Goal: Check status: Check status

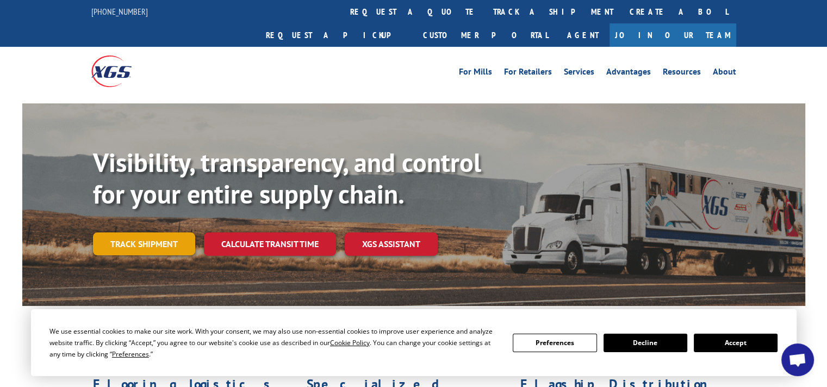
click at [176, 232] on link "Track shipment" at bounding box center [144, 243] width 102 height 23
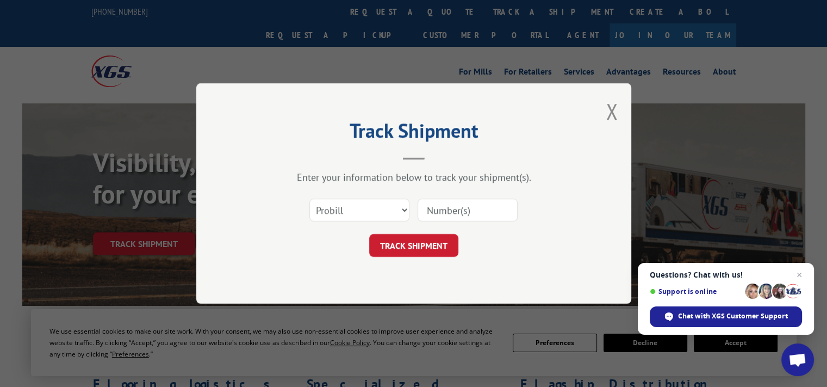
click at [447, 209] on input at bounding box center [467, 209] width 100 height 23
click at [389, 208] on select "Select category... Probill BOL PO" at bounding box center [359, 209] width 100 height 23
select select "bol"
click at [309, 198] on select "Select category... Probill BOL PO" at bounding box center [359, 209] width 100 height 23
click at [471, 209] on input at bounding box center [467, 209] width 100 height 23
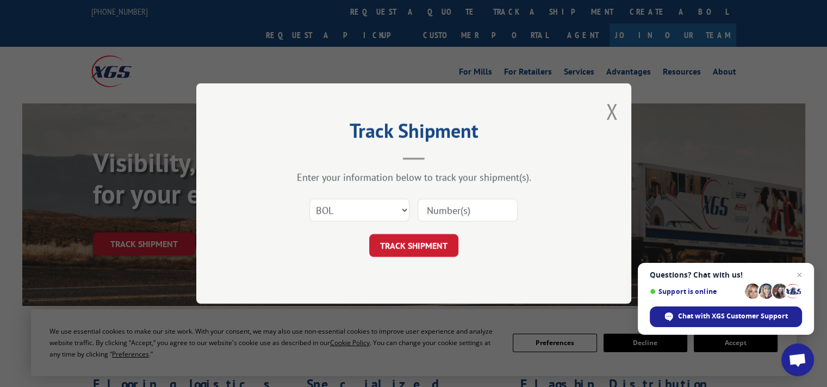
paste input "2849892"
type input "2849892"
click at [413, 250] on button "TRACK SHIPMENT" at bounding box center [413, 245] width 89 height 23
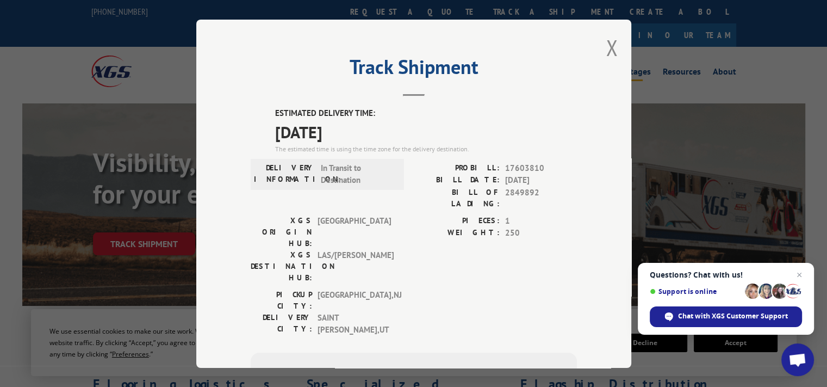
click at [606, 45] on button "Close modal" at bounding box center [612, 47] width 12 height 29
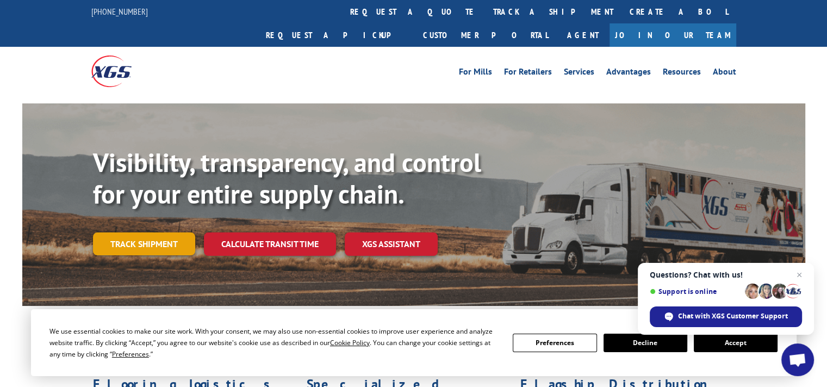
click at [137, 232] on link "Track shipment" at bounding box center [144, 243] width 102 height 23
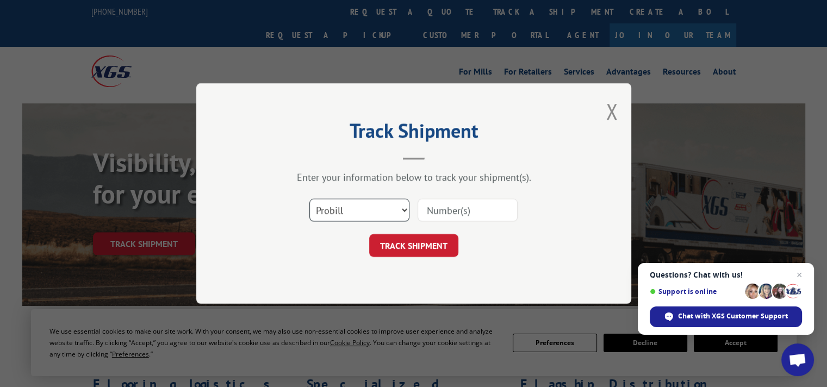
click at [378, 210] on select "Select category... Probill BOL PO" at bounding box center [359, 209] width 100 height 23
select select "bol"
click at [309, 198] on select "Select category... Probill BOL PO" at bounding box center [359, 209] width 100 height 23
click at [496, 205] on input at bounding box center [467, 209] width 100 height 23
paste input "2846595"
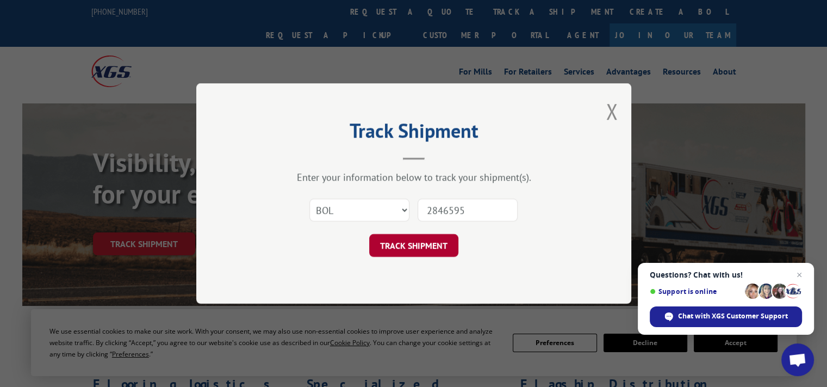
type input "2846595"
click at [410, 248] on button "TRACK SHIPMENT" at bounding box center [413, 245] width 89 height 23
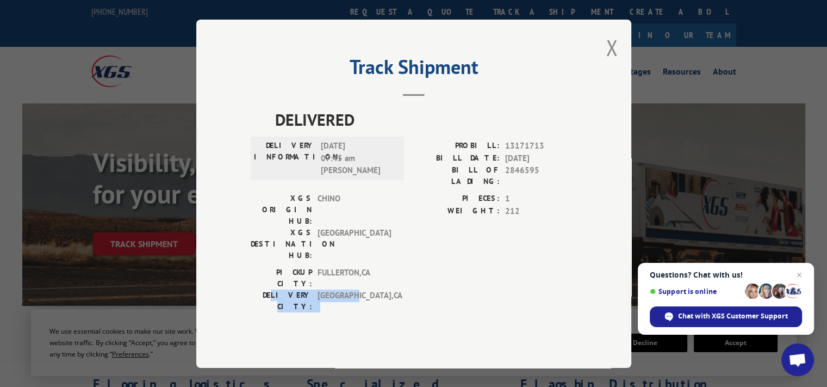
drag, startPoint x: 271, startPoint y: 264, endPoint x: 355, endPoint y: 269, distance: 84.4
click at [355, 269] on div "PICKUP CITY: [GEOGRAPHIC_DATA] , [GEOGRAPHIC_DATA]: [GEOGRAPHIC_DATA] , [GEOGRA…" at bounding box center [324, 291] width 147 height 51
click at [380, 273] on div "DELIVERED DELIVERY INFORMATION: [DATE] 07:45 am GERMAN [PERSON_NAME] PROBILL: 1…" at bounding box center [414, 227] width 326 height 240
drag, startPoint x: 369, startPoint y: 261, endPoint x: 365, endPoint y: 266, distance: 5.9
click at [365, 289] on span "[GEOGRAPHIC_DATA] , [GEOGRAPHIC_DATA]" at bounding box center [353, 300] width 73 height 23
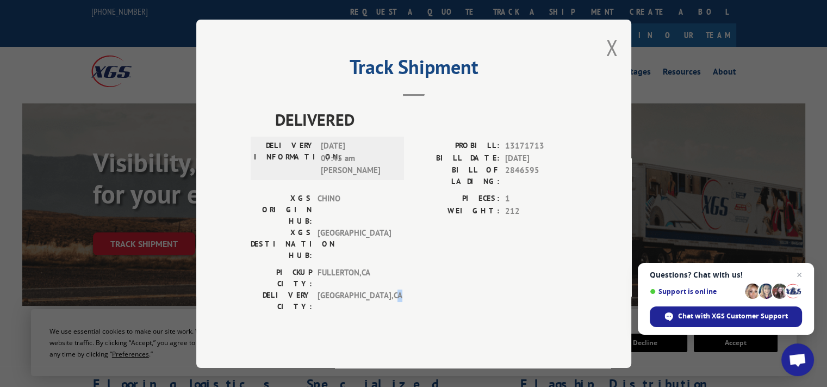
click at [372, 289] on span "[GEOGRAPHIC_DATA] , [GEOGRAPHIC_DATA]" at bounding box center [353, 300] width 73 height 23
drag, startPoint x: 317, startPoint y: 263, endPoint x: 370, endPoint y: 267, distance: 52.9
click at [370, 289] on span "[GEOGRAPHIC_DATA] , [GEOGRAPHIC_DATA]" at bounding box center [353, 300] width 73 height 23
drag, startPoint x: 320, startPoint y: 164, endPoint x: 374, endPoint y: 163, distance: 54.4
click at [374, 163] on div "DELIVERY INFORMATION: [DATE] 07:45 am [PERSON_NAME]" at bounding box center [327, 158] width 147 height 37
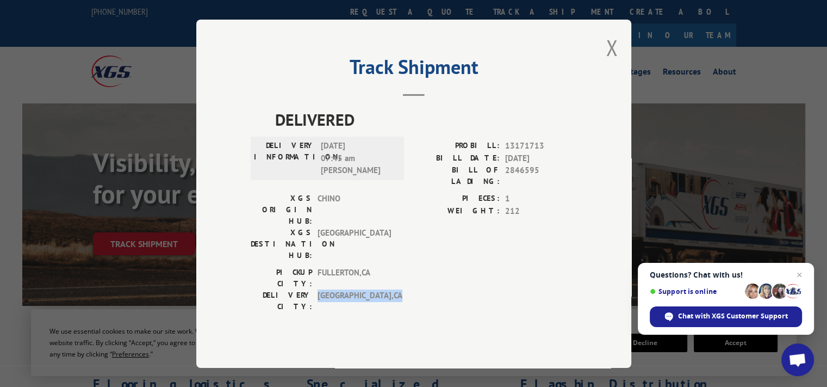
click at [610, 61] on button "Close modal" at bounding box center [612, 47] width 12 height 29
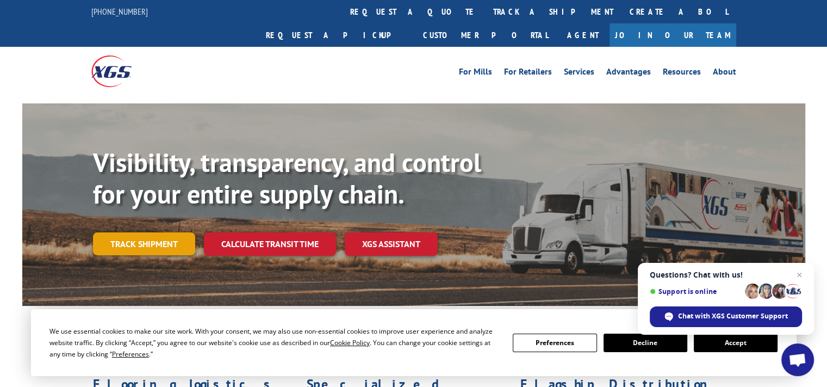
click at [139, 232] on link "Track shipment" at bounding box center [144, 243] width 102 height 23
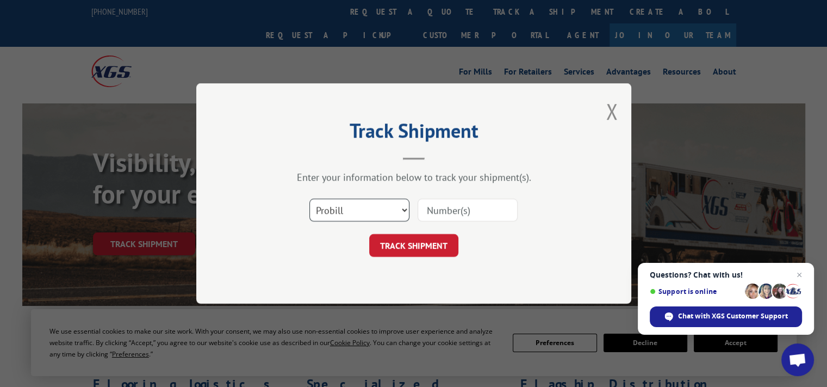
click at [385, 213] on select "Select category... Probill BOL PO" at bounding box center [359, 209] width 100 height 23
select select "bol"
click at [309, 198] on select "Select category... Probill BOL PO" at bounding box center [359, 209] width 100 height 23
click at [478, 209] on input at bounding box center [467, 209] width 100 height 23
click at [459, 213] on input at bounding box center [467, 209] width 100 height 23
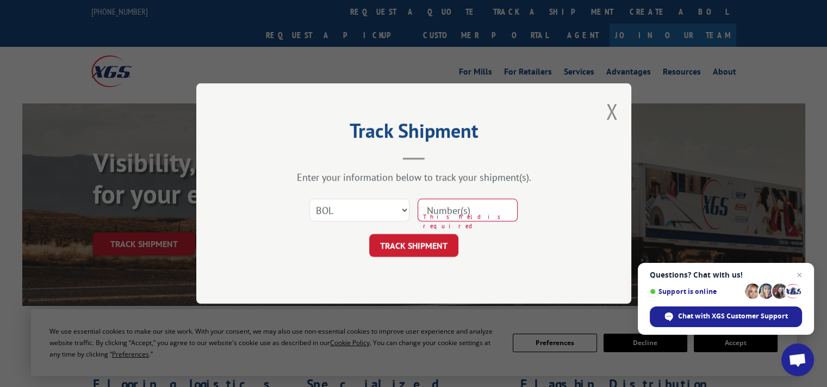
drag, startPoint x: 457, startPoint y: 214, endPoint x: 435, endPoint y: 213, distance: 21.2
click at [435, 213] on input at bounding box center [467, 209] width 100 height 23
paste input "2846595"
type input "2846595"
click at [426, 252] on button "TRACK SHIPMENT" at bounding box center [413, 245] width 89 height 23
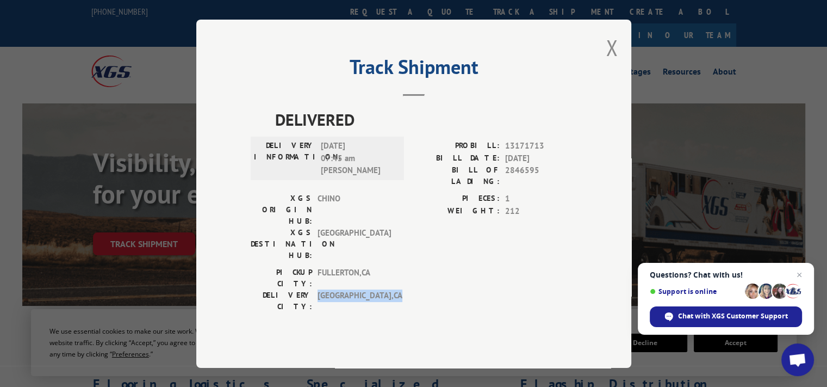
drag, startPoint x: 367, startPoint y: 262, endPoint x: 311, endPoint y: 276, distance: 57.6
click at [311, 276] on div "DELIVERED DELIVERY INFORMATION: [DATE] 07:45 am GERMAN [PERSON_NAME] PROBILL: 1…" at bounding box center [414, 227] width 326 height 240
copy div "[GEOGRAPHIC_DATA] , [GEOGRAPHIC_DATA]"
click at [609, 62] on button "Close modal" at bounding box center [612, 47] width 12 height 29
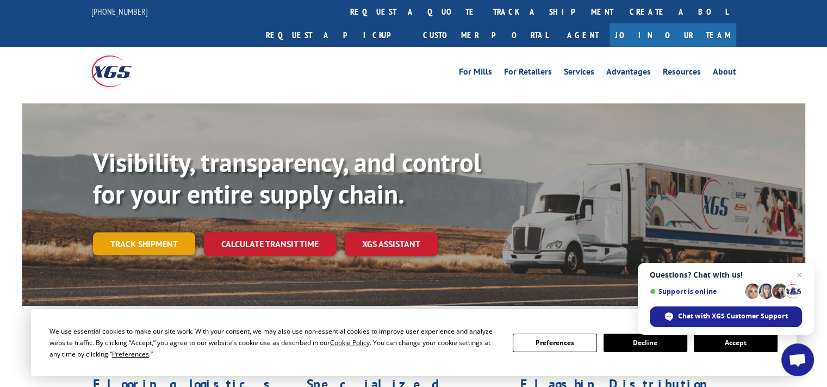
click at [125, 232] on link "Track shipment" at bounding box center [144, 243] width 102 height 23
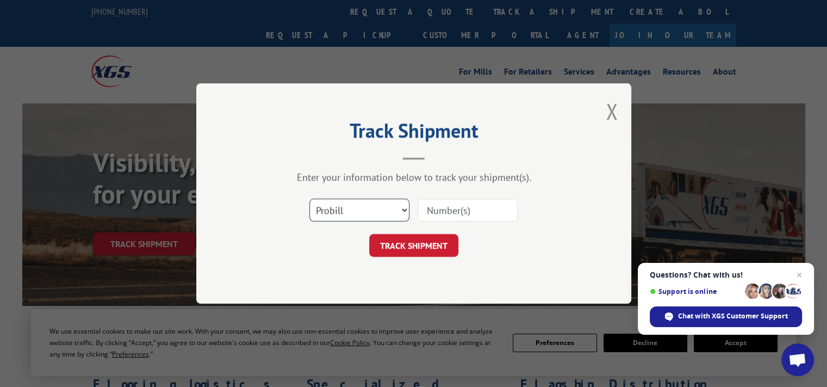
click at [389, 210] on select "Select category... Probill BOL PO" at bounding box center [359, 209] width 100 height 23
select select "bol"
click at [309, 198] on select "Select category... Probill BOL PO" at bounding box center [359, 209] width 100 height 23
click at [482, 210] on input at bounding box center [467, 209] width 100 height 23
paste input "2841317"
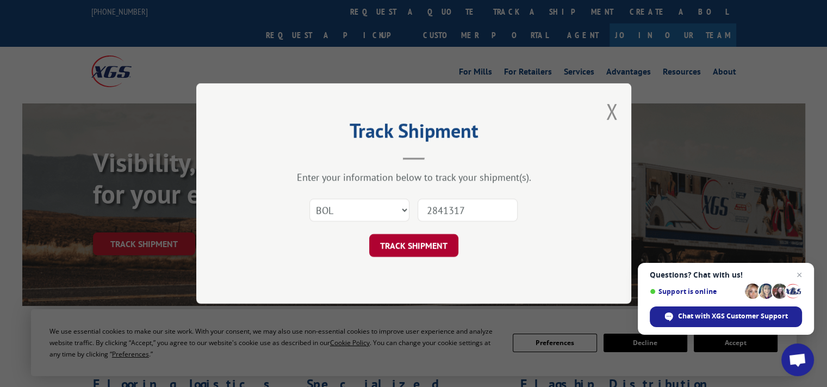
type input "2841317"
click at [426, 243] on button "TRACK SHIPMENT" at bounding box center [413, 245] width 89 height 23
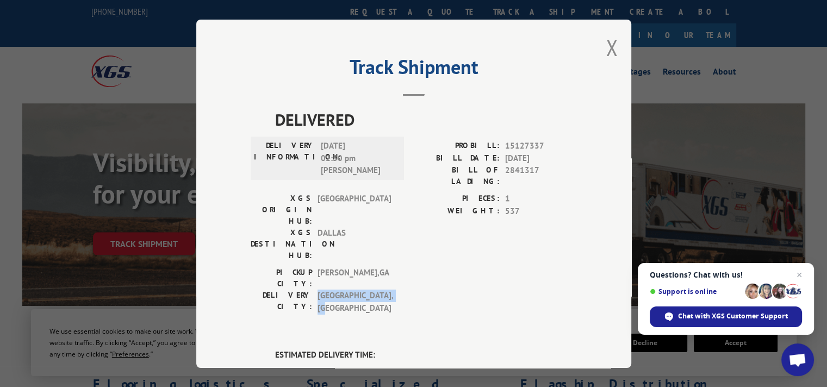
drag, startPoint x: 351, startPoint y: 246, endPoint x: 385, endPoint y: 246, distance: 34.8
click at [385, 289] on span "[GEOGRAPHIC_DATA] , [GEOGRAPHIC_DATA]" at bounding box center [353, 301] width 73 height 24
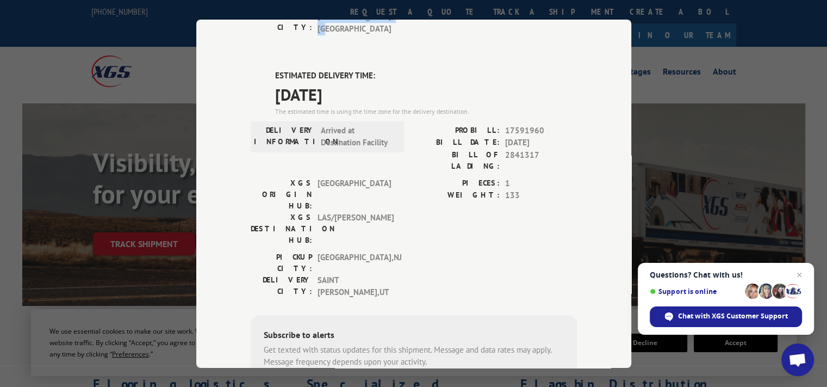
scroll to position [155, 0]
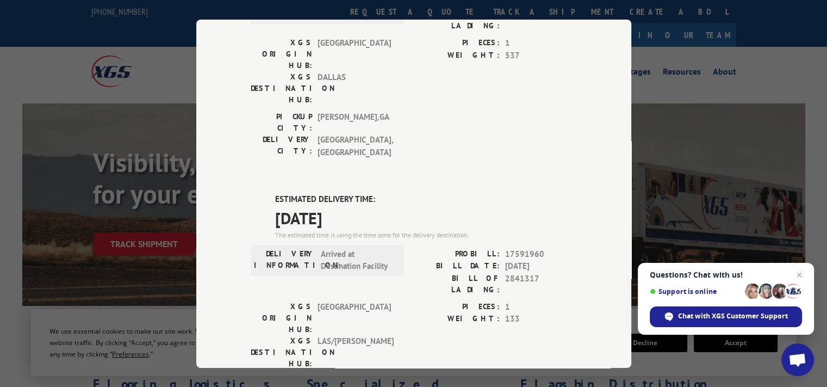
drag, startPoint x: 313, startPoint y: 283, endPoint x: 354, endPoint y: 282, distance: 41.3
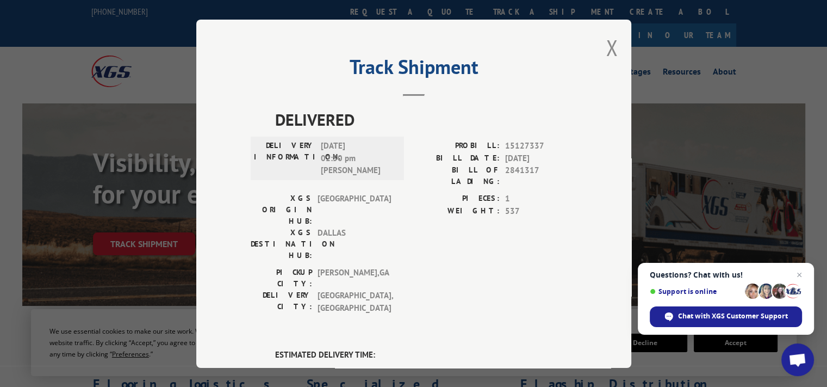
click at [600, 41] on div "Track Shipment DELIVERED DELIVERY INFORMATION: [DATE] 02:50 pm [PERSON_NAME] PR…" at bounding box center [413, 194] width 435 height 348
click at [606, 50] on button "Close modal" at bounding box center [612, 47] width 12 height 29
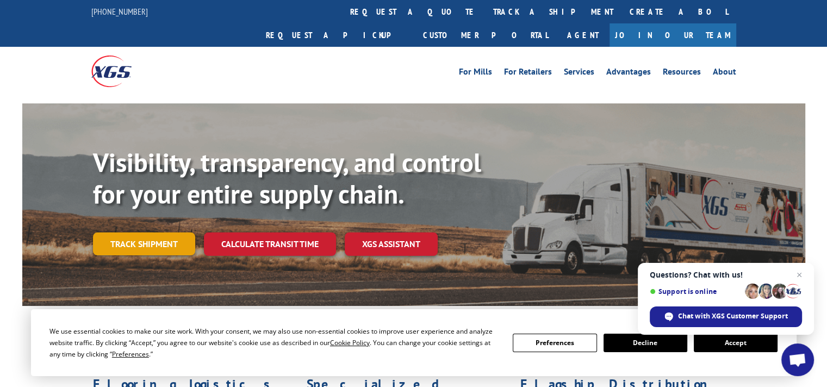
click at [138, 232] on link "Track shipment" at bounding box center [144, 243] width 102 height 23
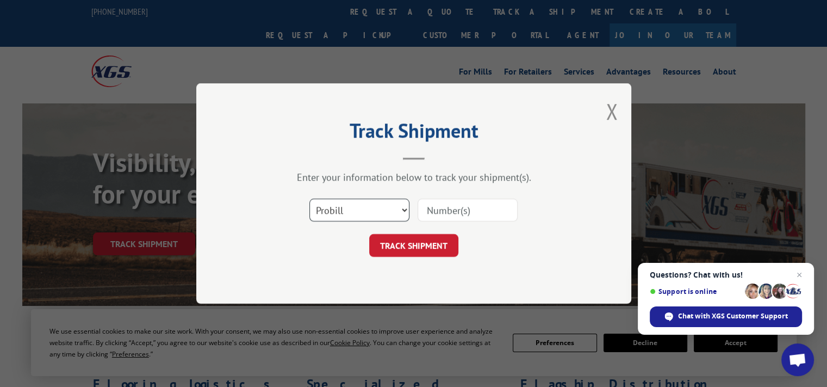
click at [388, 211] on select "Select category... Probill BOL PO" at bounding box center [359, 209] width 100 height 23
select select "bol"
click at [309, 198] on select "Select category... Probill BOL PO" at bounding box center [359, 209] width 100 height 23
click at [477, 210] on input at bounding box center [467, 209] width 100 height 23
paste input "2846595"
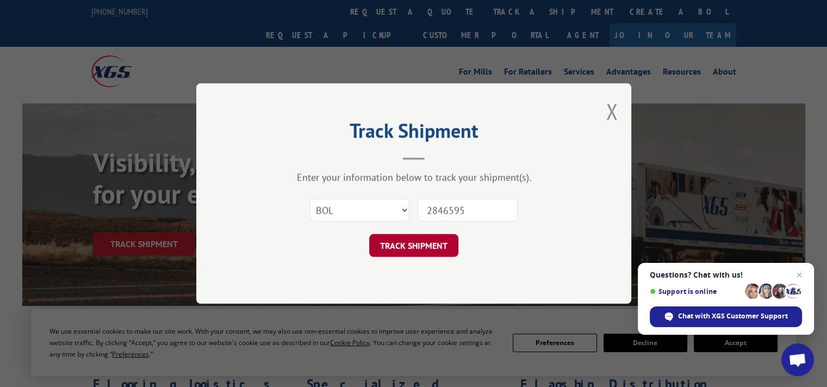
type input "2846595"
click at [413, 251] on button "TRACK SHIPMENT" at bounding box center [413, 245] width 89 height 23
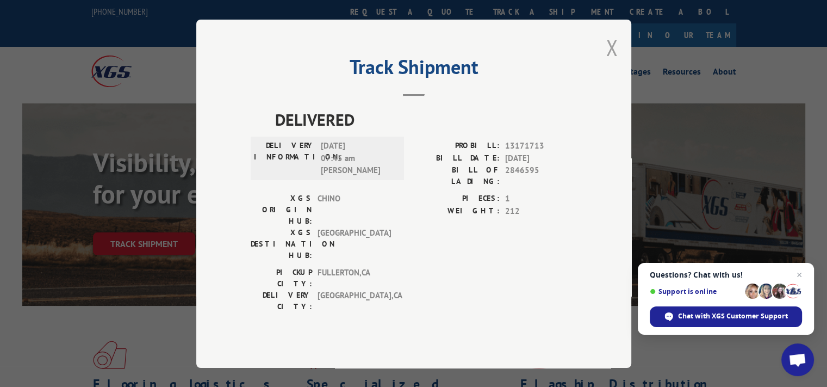
click at [608, 62] on button "Close modal" at bounding box center [612, 47] width 12 height 29
